Goal: Task Accomplishment & Management: Complete application form

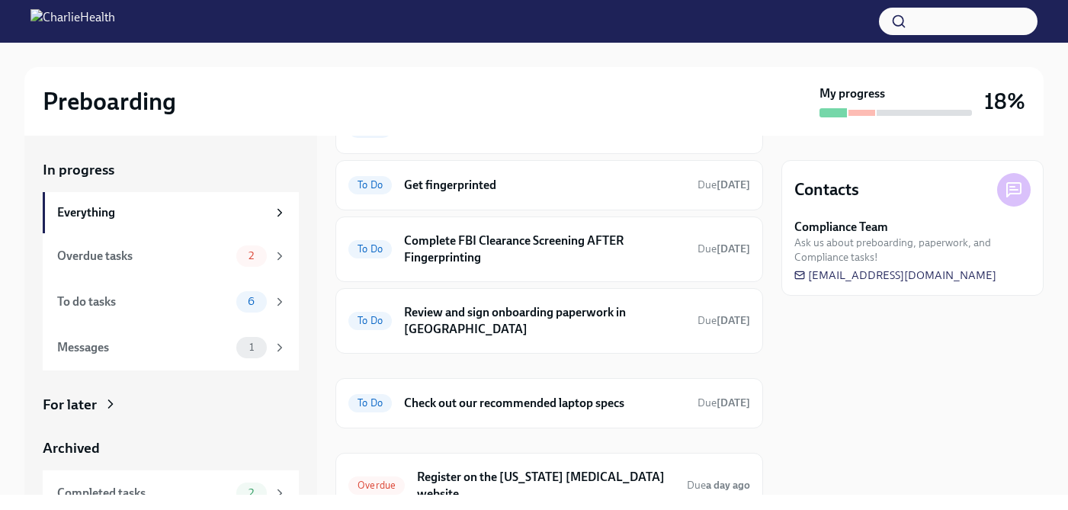
scroll to position [391, 0]
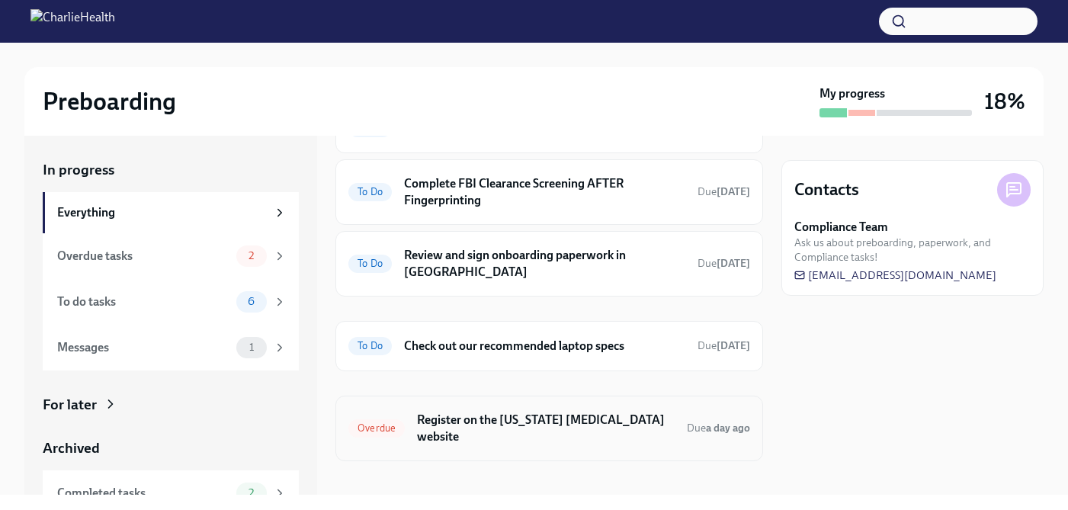
click at [554, 412] on h6 "Register on the [US_STATE] [MEDICAL_DATA] website" at bounding box center [546, 429] width 258 height 34
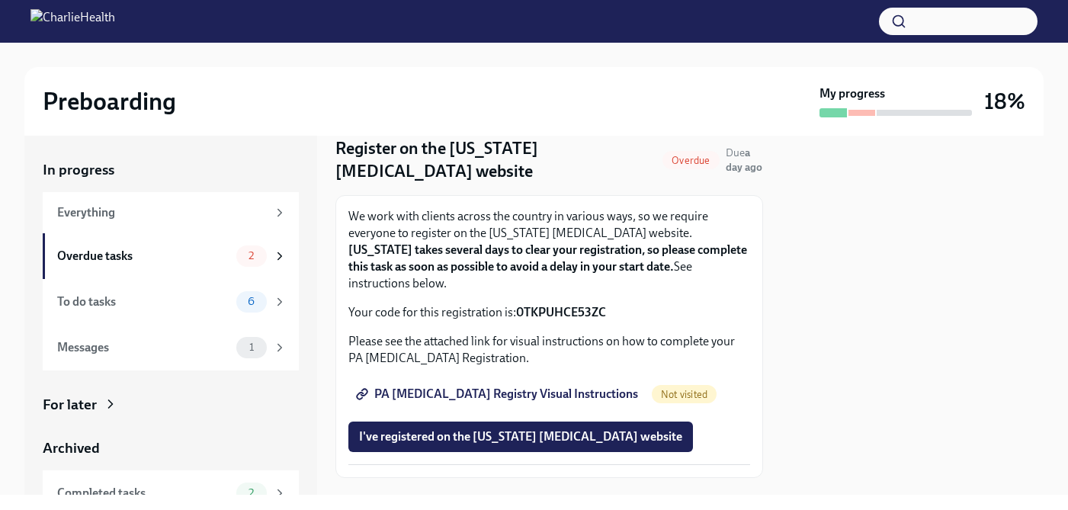
scroll to position [69, 0]
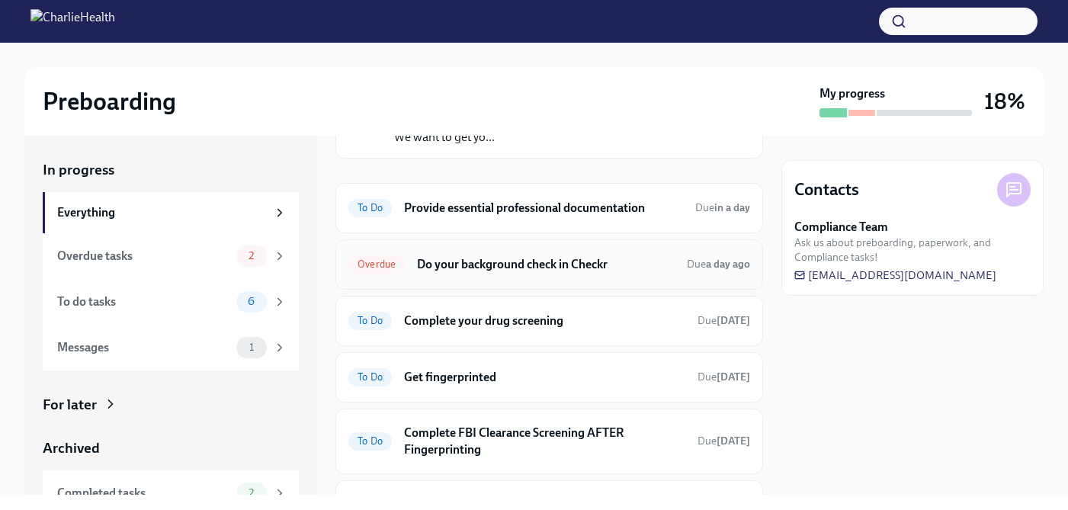
scroll to position [143, 0]
click at [584, 313] on h6 "Complete your drug screening" at bounding box center [544, 319] width 281 height 17
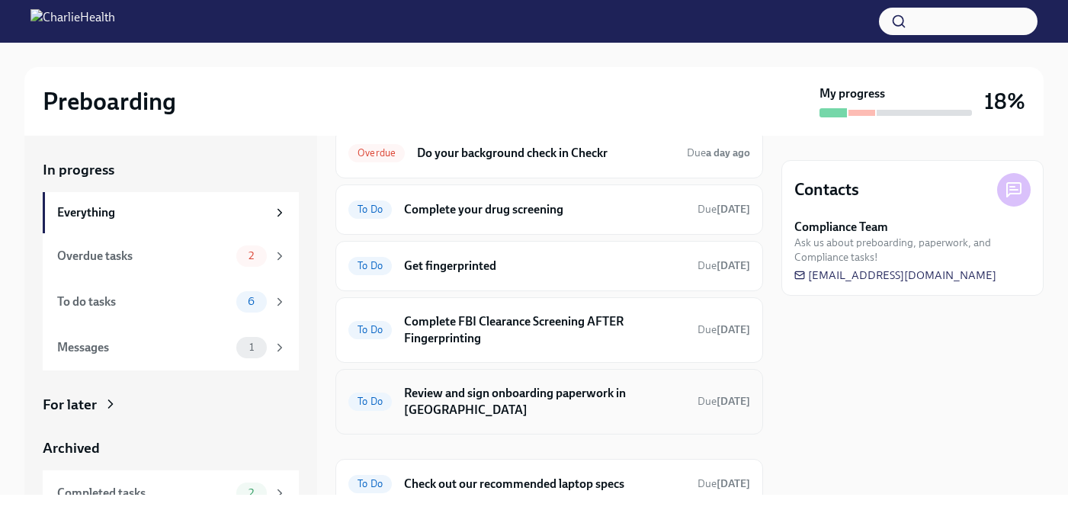
scroll to position [391, 0]
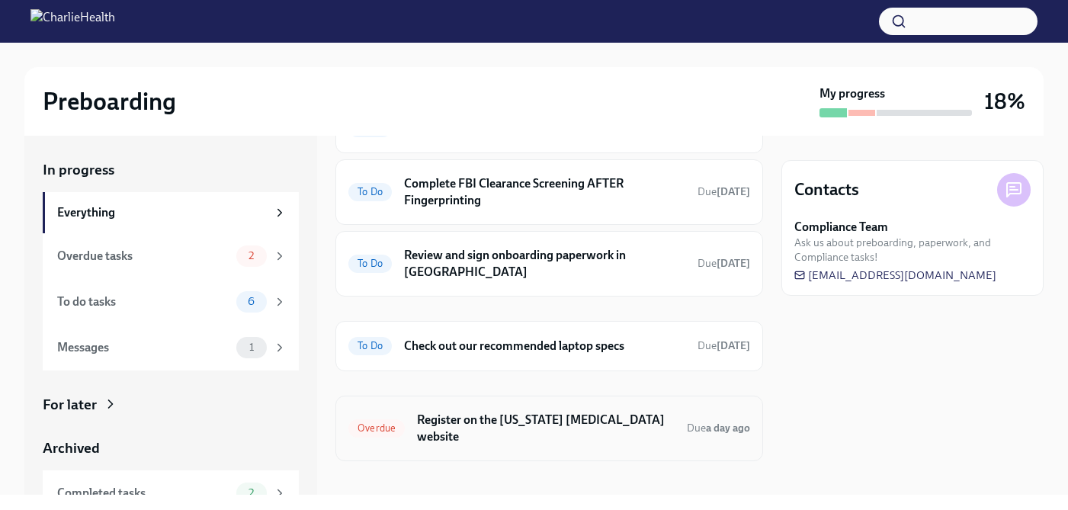
click at [539, 412] on h6 "Register on the Pennsylvania Child Abuse website" at bounding box center [546, 429] width 258 height 34
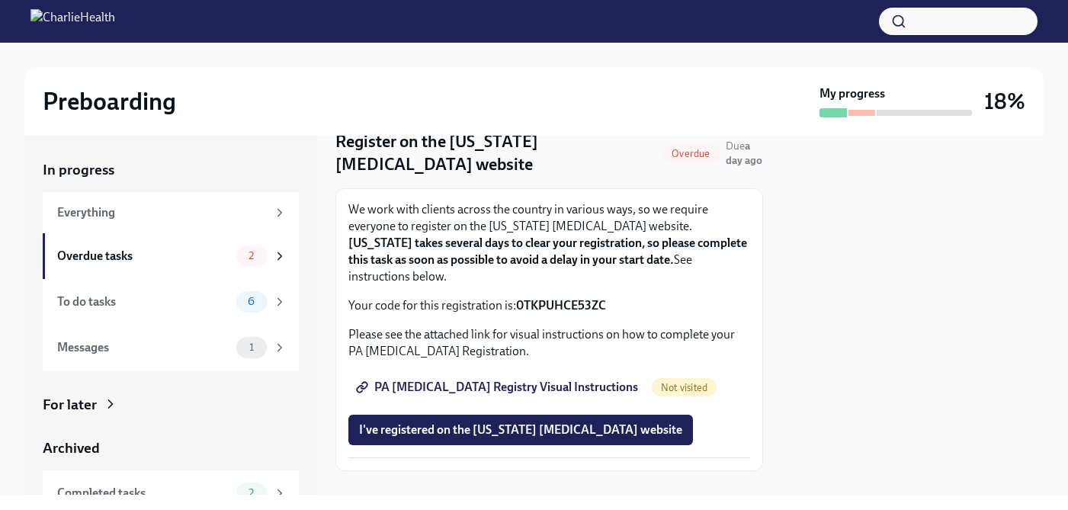
scroll to position [69, 0]
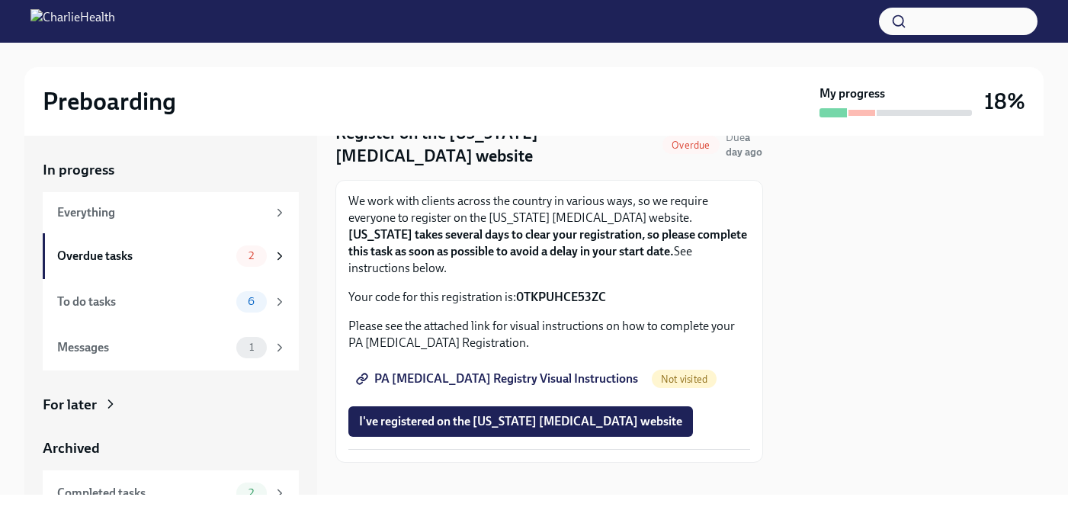
click at [580, 371] on span "PA Child Abuse Registry Visual Instructions" at bounding box center [498, 378] width 279 height 15
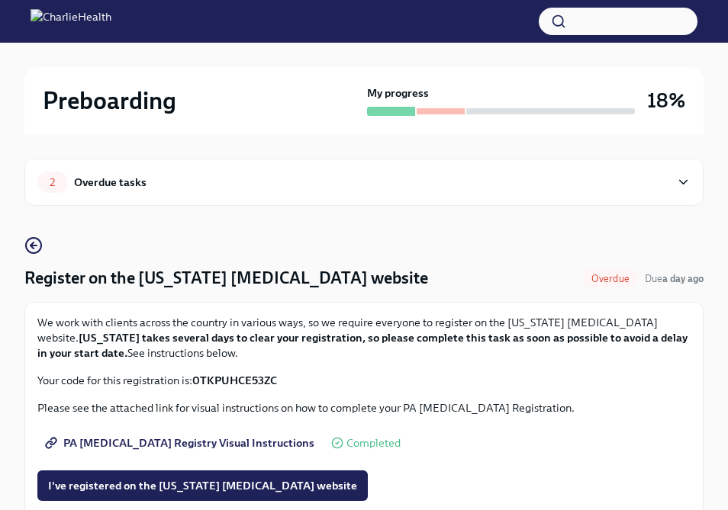
click at [247, 377] on strong "0TKPUHCE53ZC" at bounding box center [234, 381] width 85 height 14
click at [296, 381] on p "Your code for this registration is: 0TKPUHCE53ZC" at bounding box center [363, 380] width 653 height 15
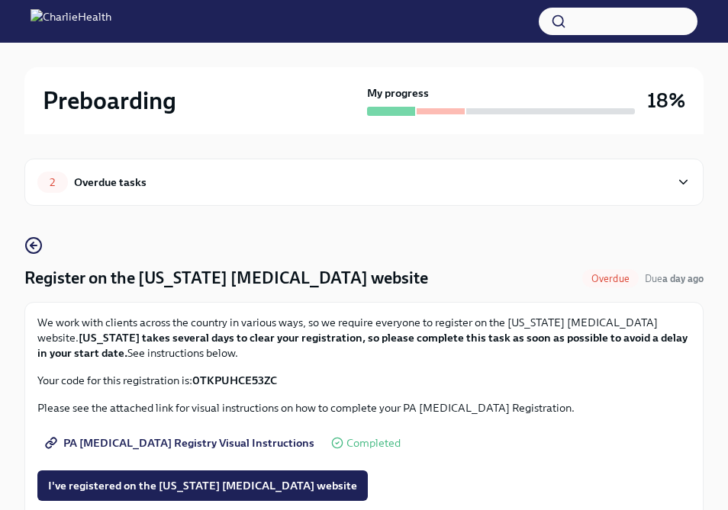
click at [242, 387] on strong "0TKPUHCE53ZC" at bounding box center [234, 381] width 85 height 14
copy strong "0TKPUHCE53ZC"
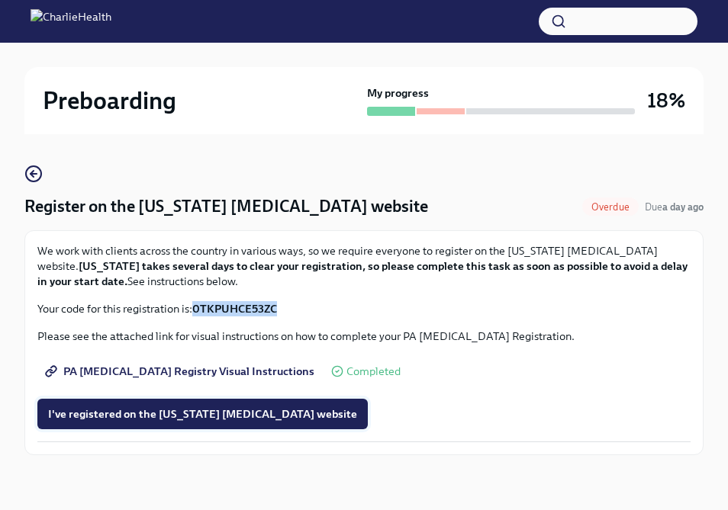
click at [255, 407] on span "I've registered on the Pennsylvania Child Abuse website" at bounding box center [202, 413] width 309 height 15
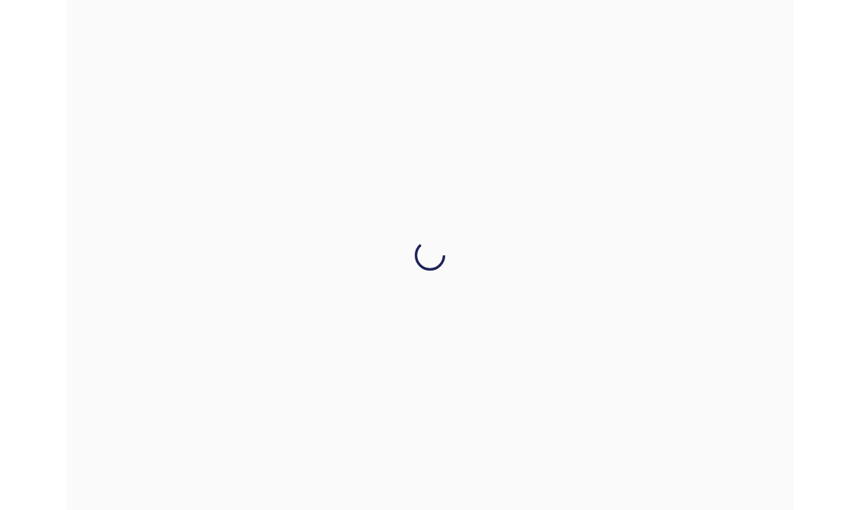
scroll to position [0, 0]
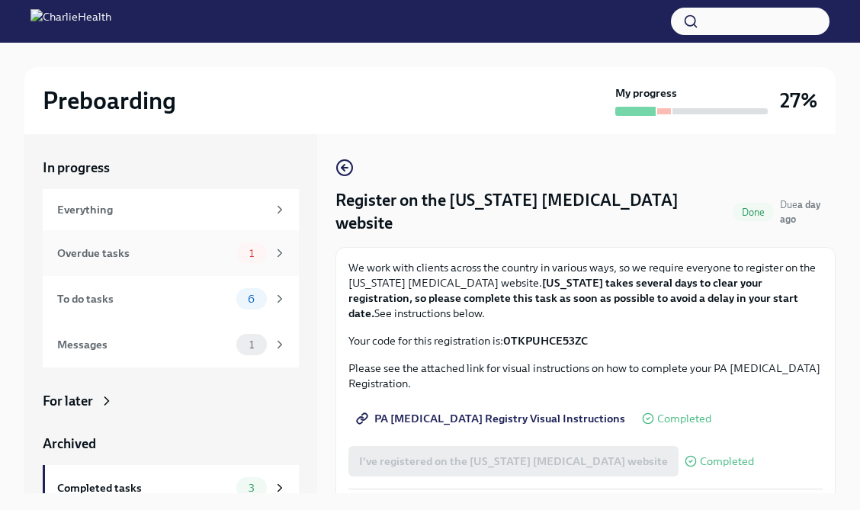
click at [138, 243] on div "Overdue tasks 1" at bounding box center [172, 253] width 230 height 21
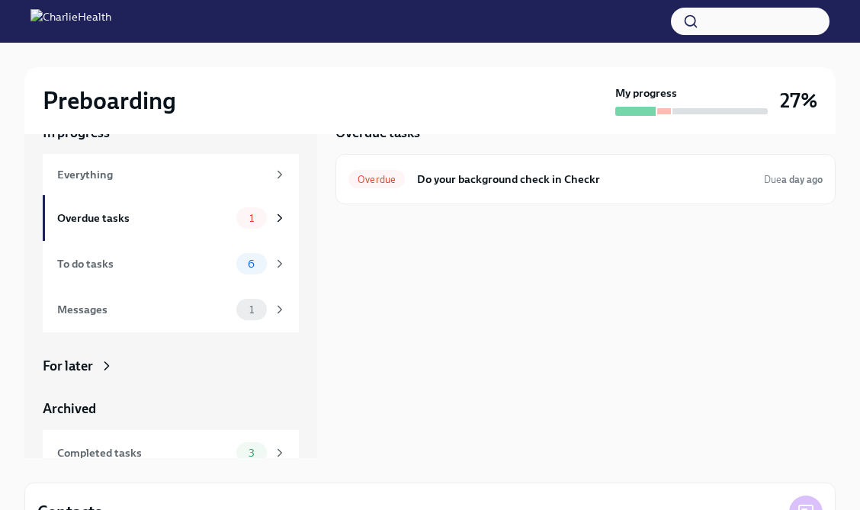
scroll to position [32, 0]
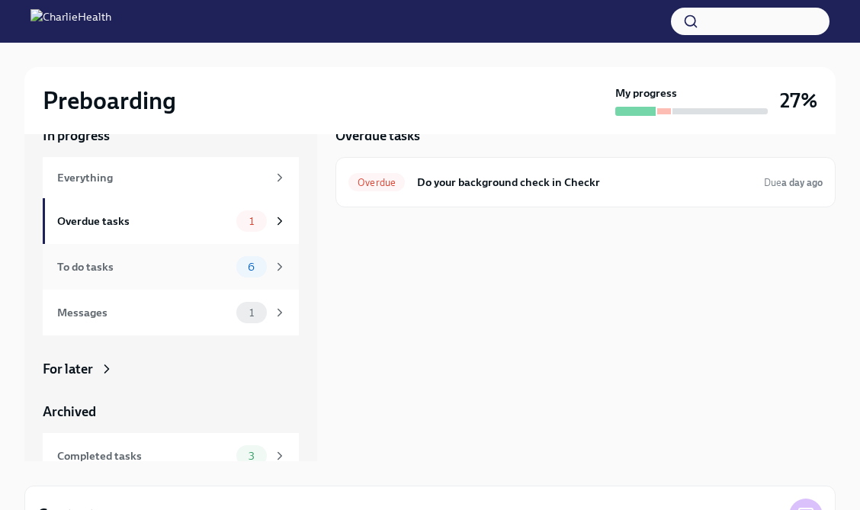
click at [175, 259] on div "To do tasks" at bounding box center [143, 267] width 173 height 17
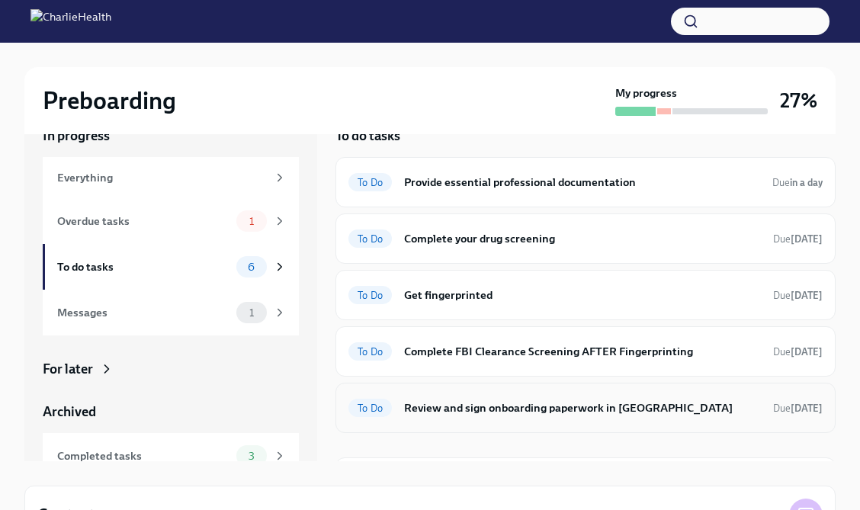
click at [522, 403] on h6 "Review and sign onboarding paperwork in [GEOGRAPHIC_DATA]" at bounding box center [582, 408] width 357 height 17
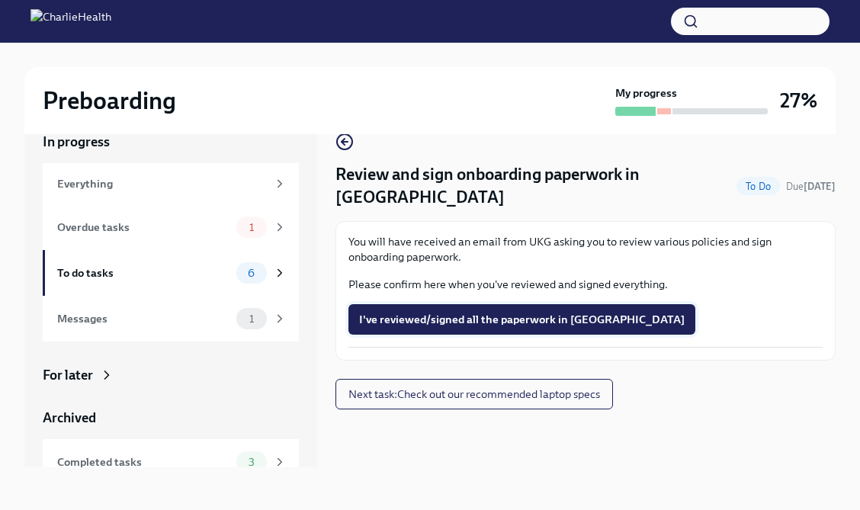
click at [552, 312] on span "I've reviewed/signed all the paperwork in UKG" at bounding box center [522, 319] width 326 height 15
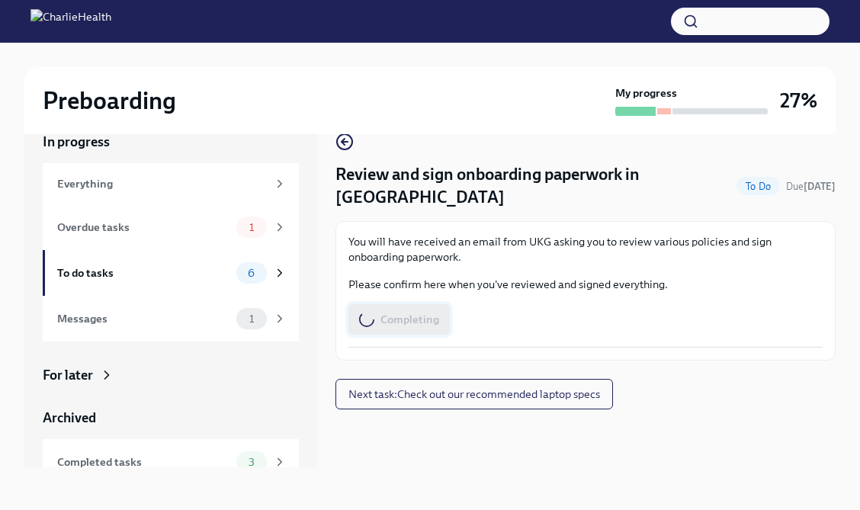
scroll to position [0, 0]
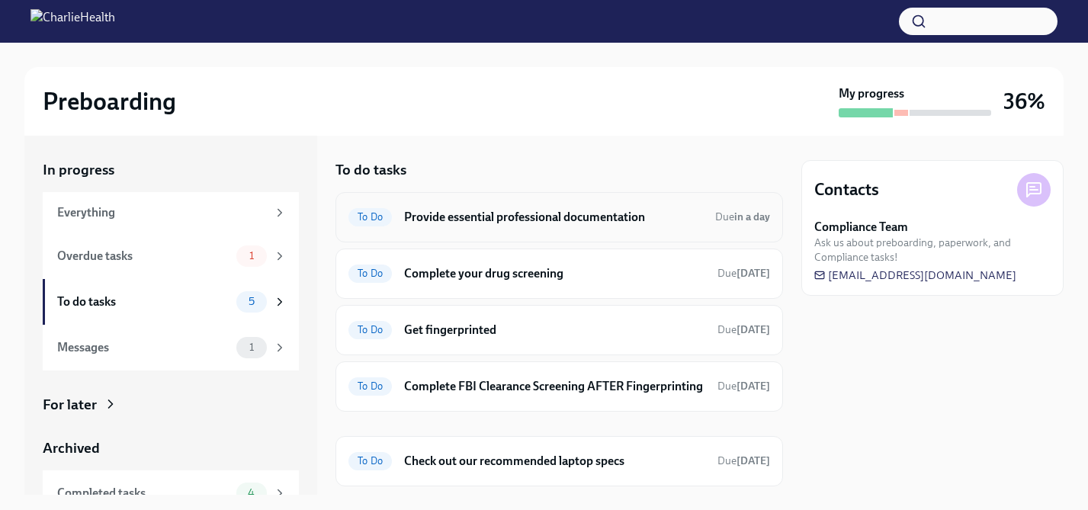
click at [540, 217] on h6 "Provide essential professional documentation" at bounding box center [553, 217] width 299 height 17
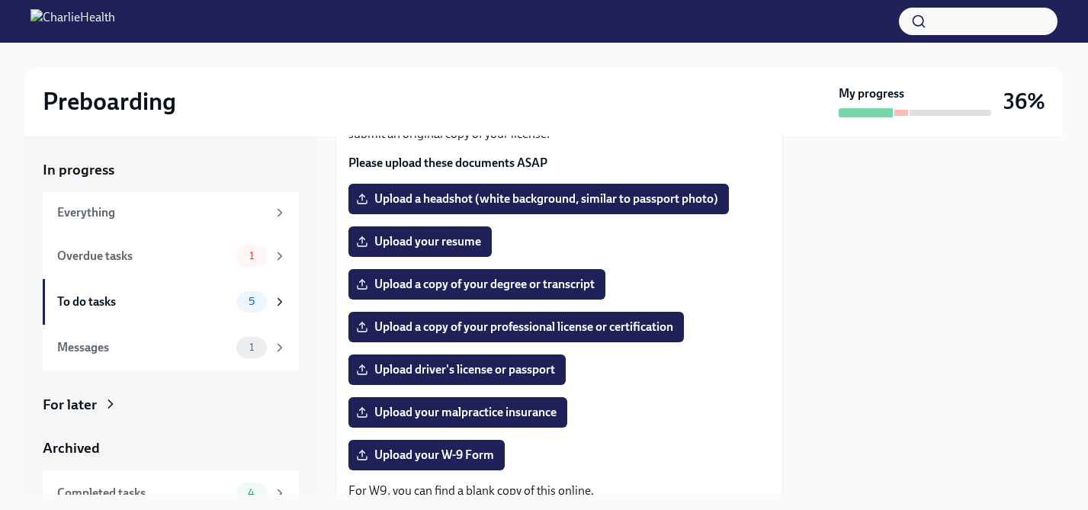
scroll to position [90, 0]
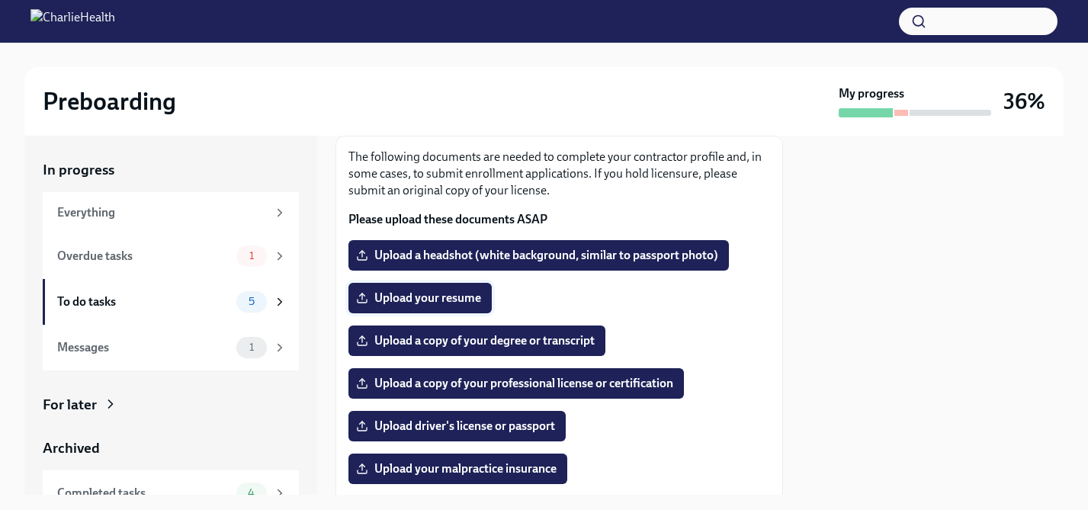
click at [475, 300] on span "Upload your resume" at bounding box center [420, 298] width 122 height 15
click at [0, 0] on input "Upload your resume" at bounding box center [0, 0] width 0 height 0
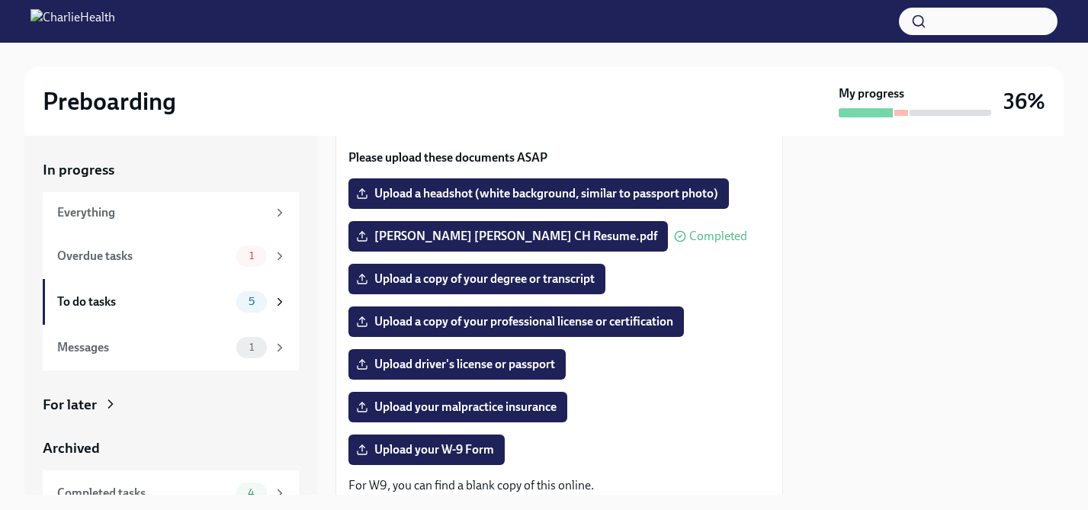
scroll to position [130, 0]
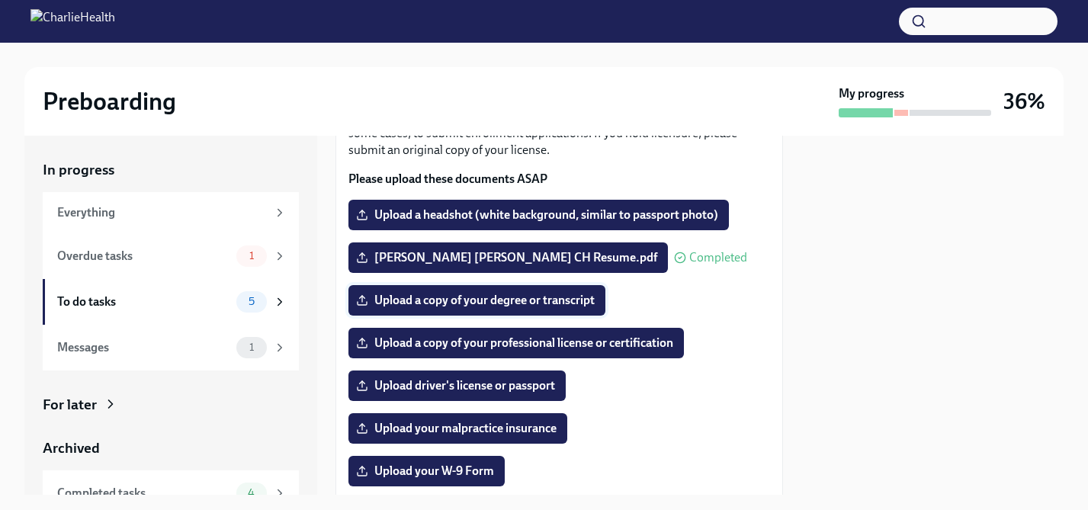
click at [565, 297] on span "Upload a copy of your degree or transcript" at bounding box center [477, 300] width 236 height 15
click at [0, 0] on input "Upload a copy of your degree or transcript" at bounding box center [0, 0] width 0 height 0
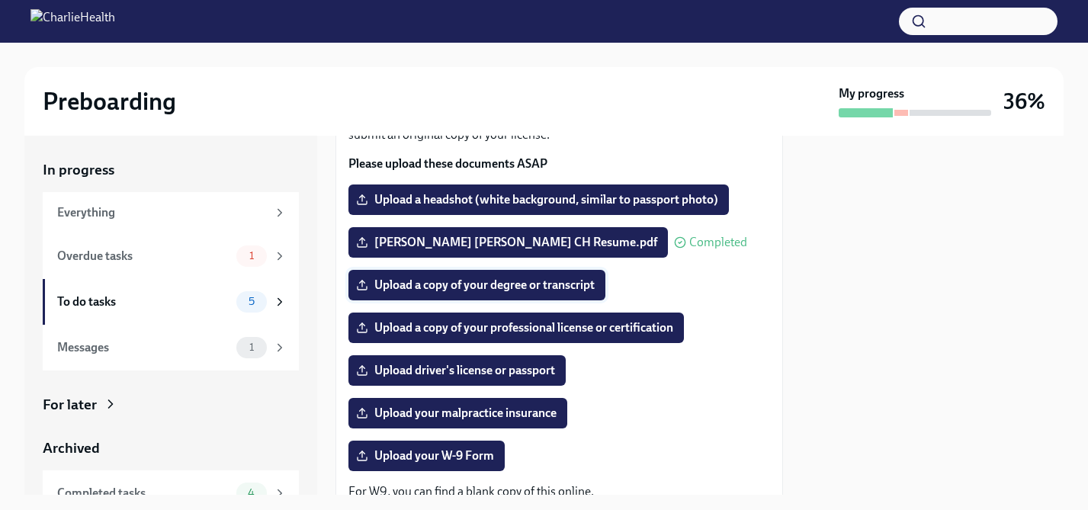
click at [458, 289] on span "Upload a copy of your degree or transcript" at bounding box center [477, 285] width 236 height 15
click at [0, 0] on input "Upload a copy of your degree or transcript" at bounding box center [0, 0] width 0 height 0
click at [479, 294] on label "Upload a copy of your degree or transcript" at bounding box center [477, 285] width 257 height 31
click at [0, 0] on input "Upload a copy of your degree or transcript" at bounding box center [0, 0] width 0 height 0
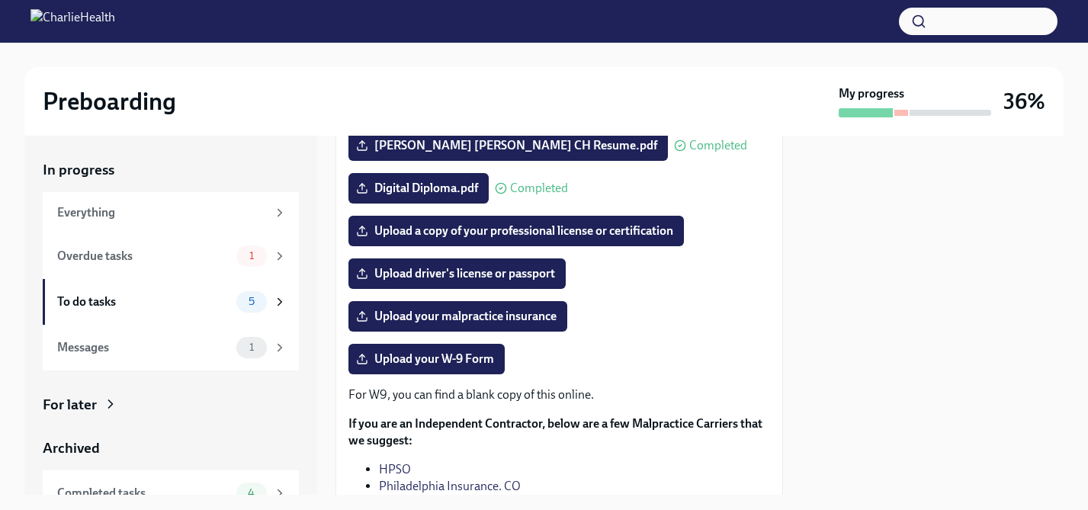
scroll to position [246, 0]
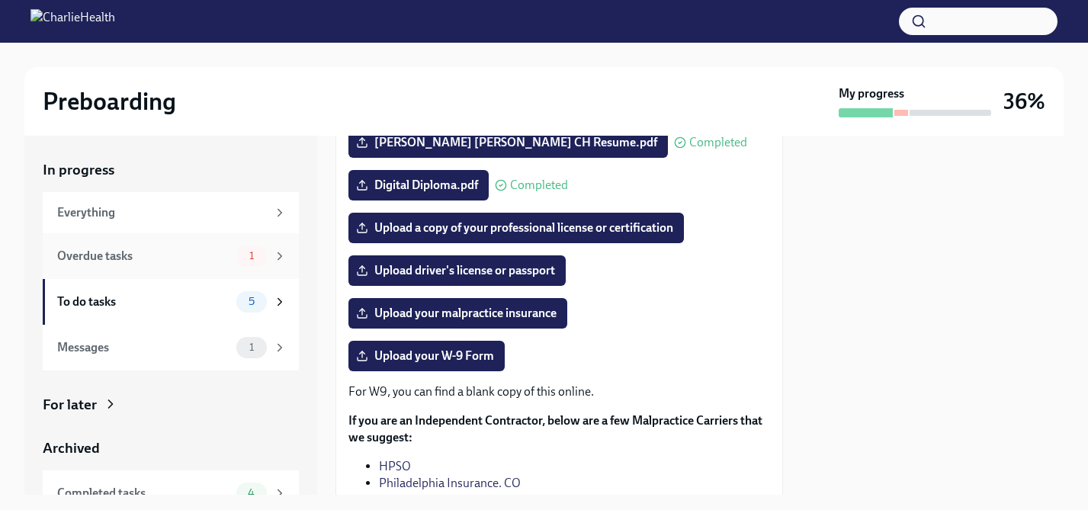
click at [167, 259] on div "Overdue tasks" at bounding box center [143, 256] width 173 height 17
